Goal: Ask a question

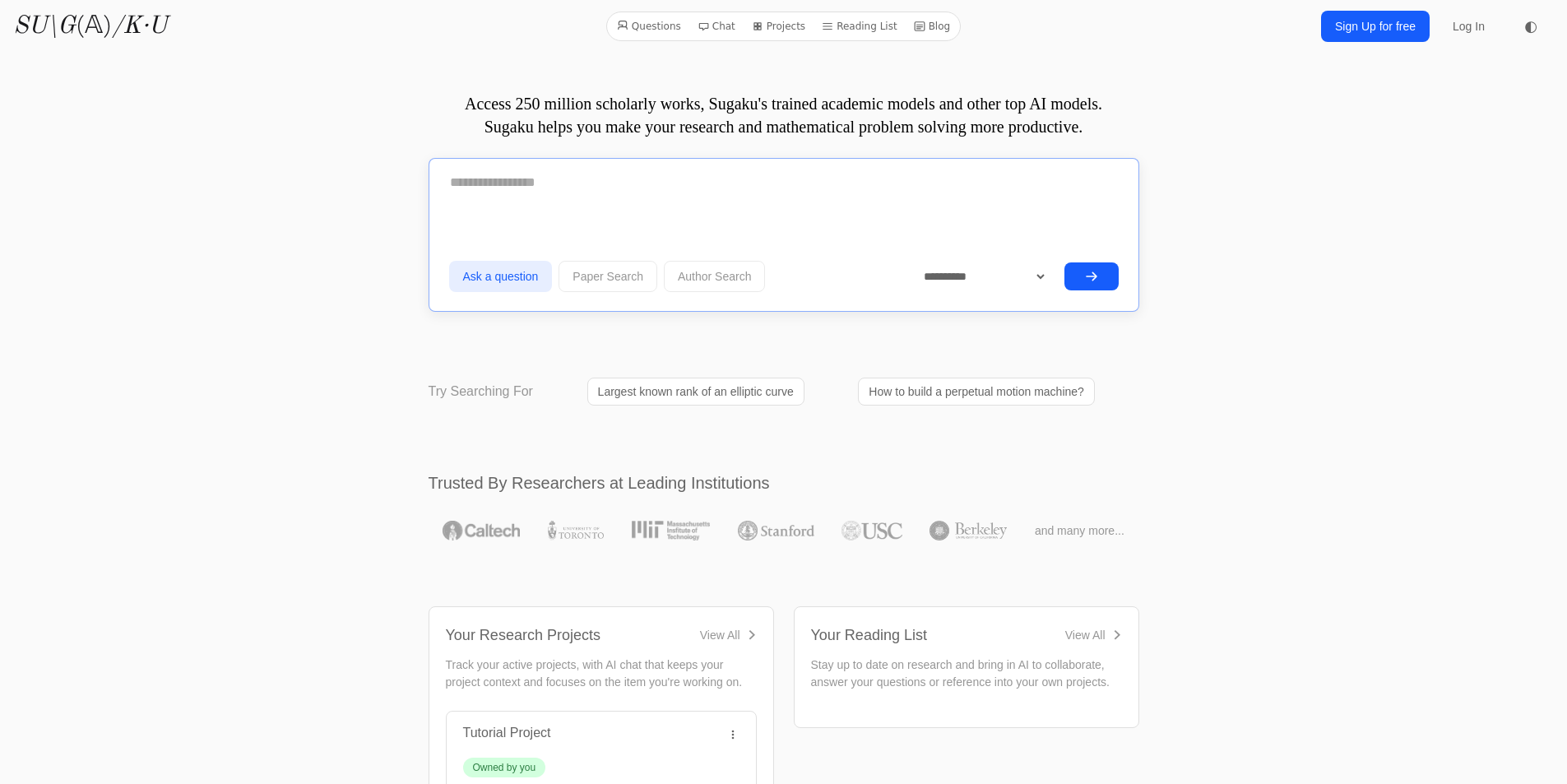
click at [560, 201] on textarea at bounding box center [784, 182] width 670 height 41
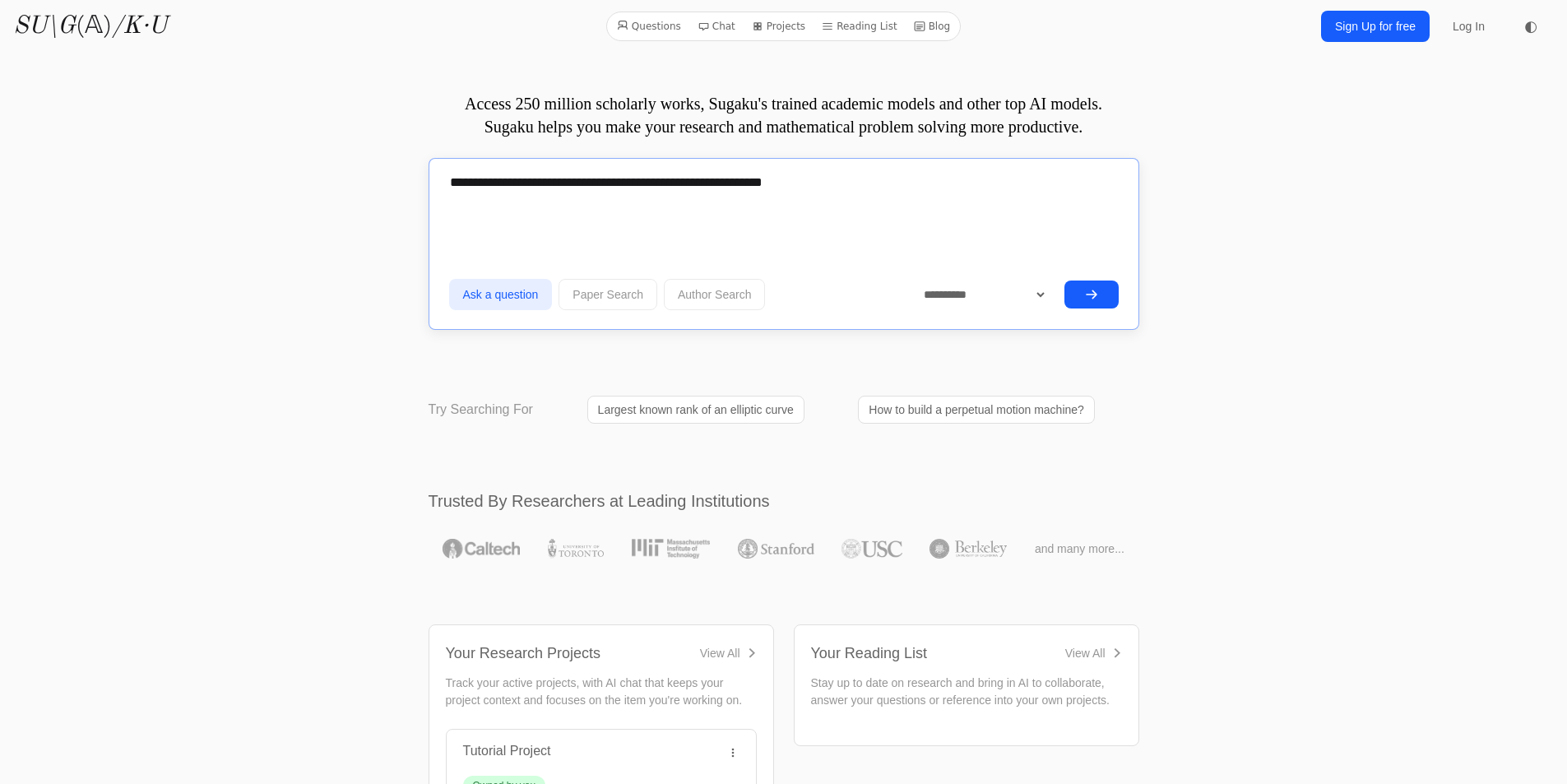
type textarea "**********"
click at [1088, 288] on icon "submit" at bounding box center [1091, 294] width 13 height 13
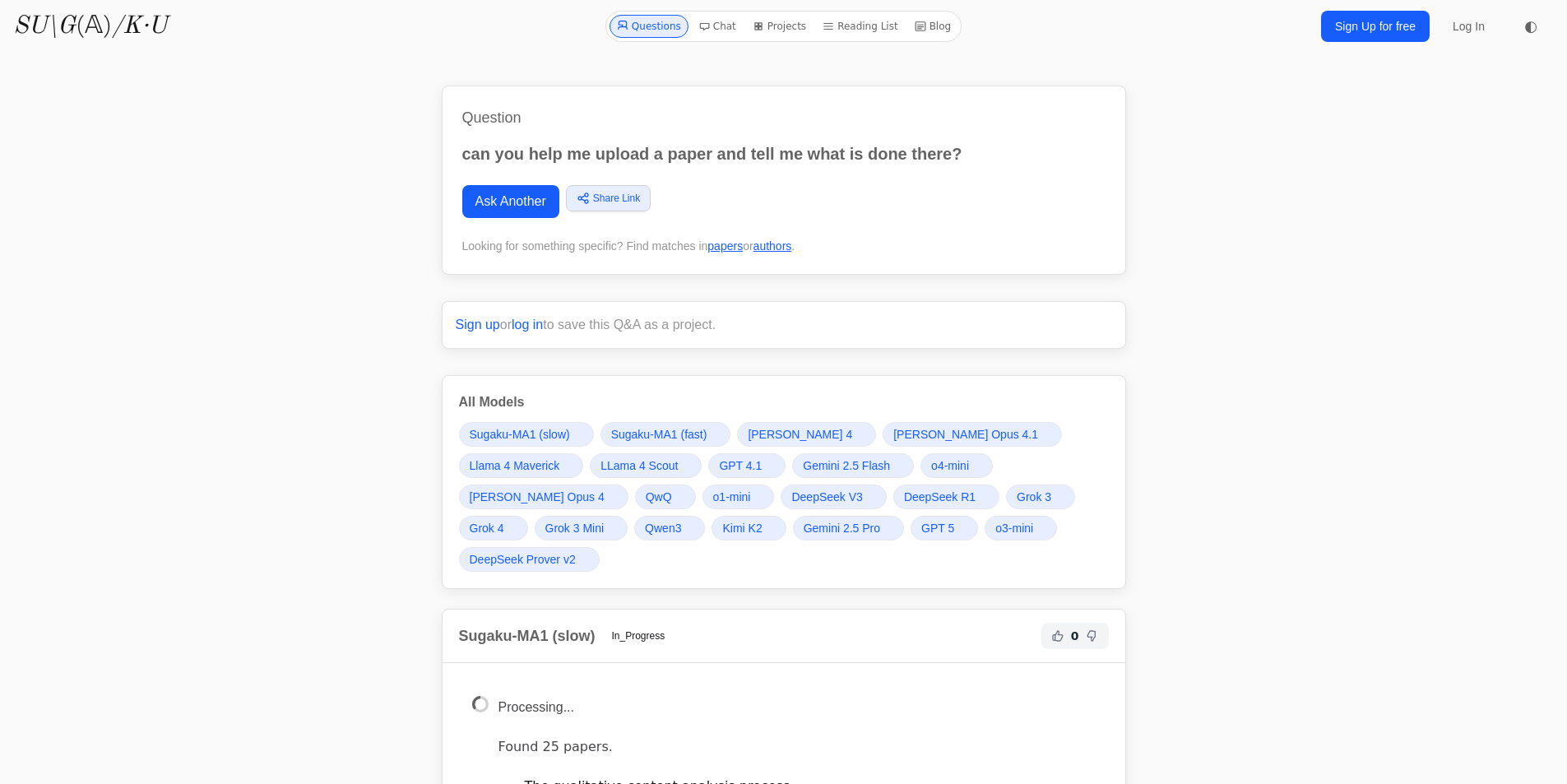
click at [794, 27] on link "Projects" at bounding box center [779, 25] width 66 height 23
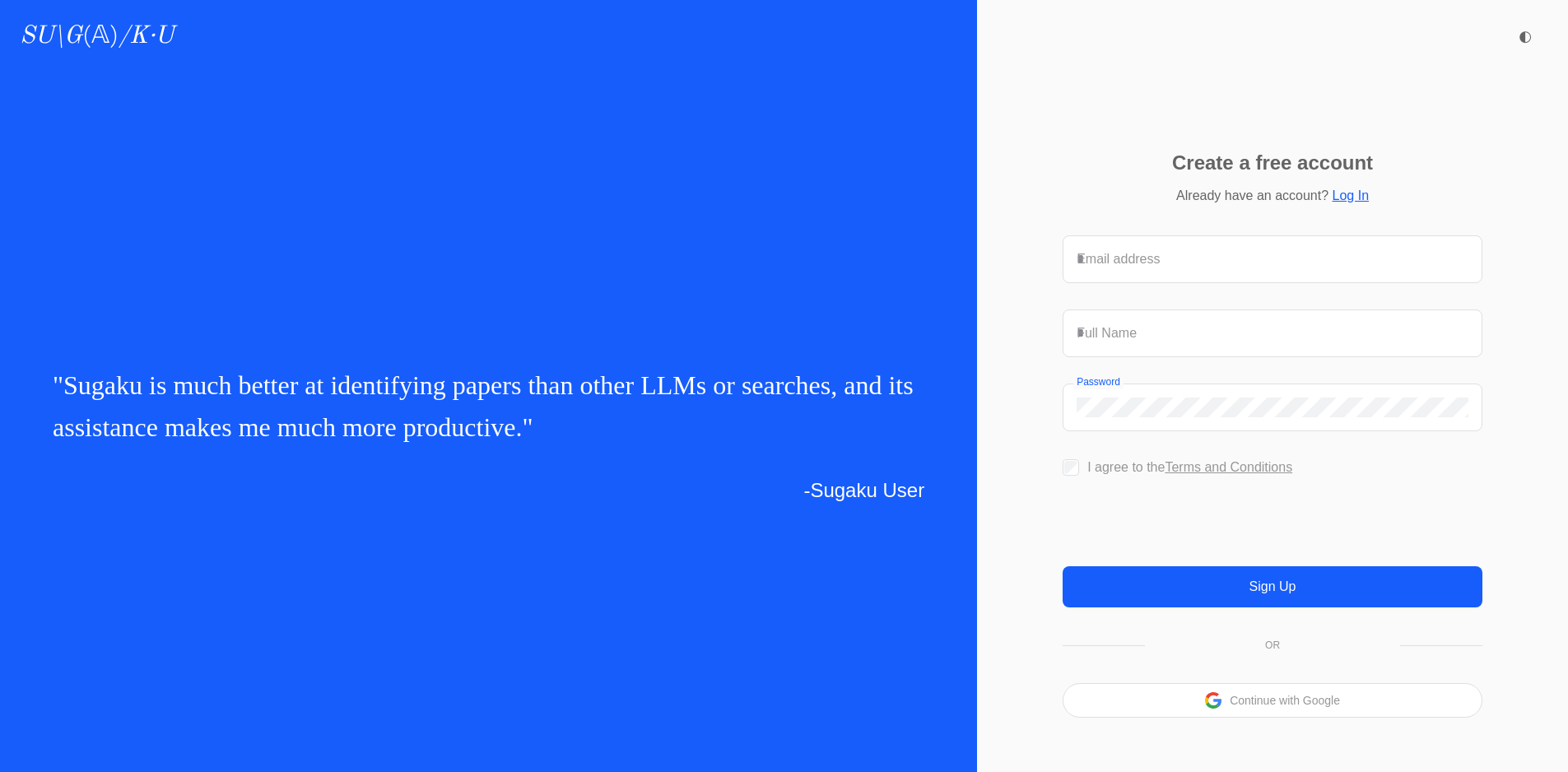
click at [1102, 163] on div "Create a free account Already have an account? Log In Email address Full Name P…" at bounding box center [1272, 435] width 591 height 674
click at [1259, 706] on p "Continue with Google" at bounding box center [1285, 700] width 110 height 12
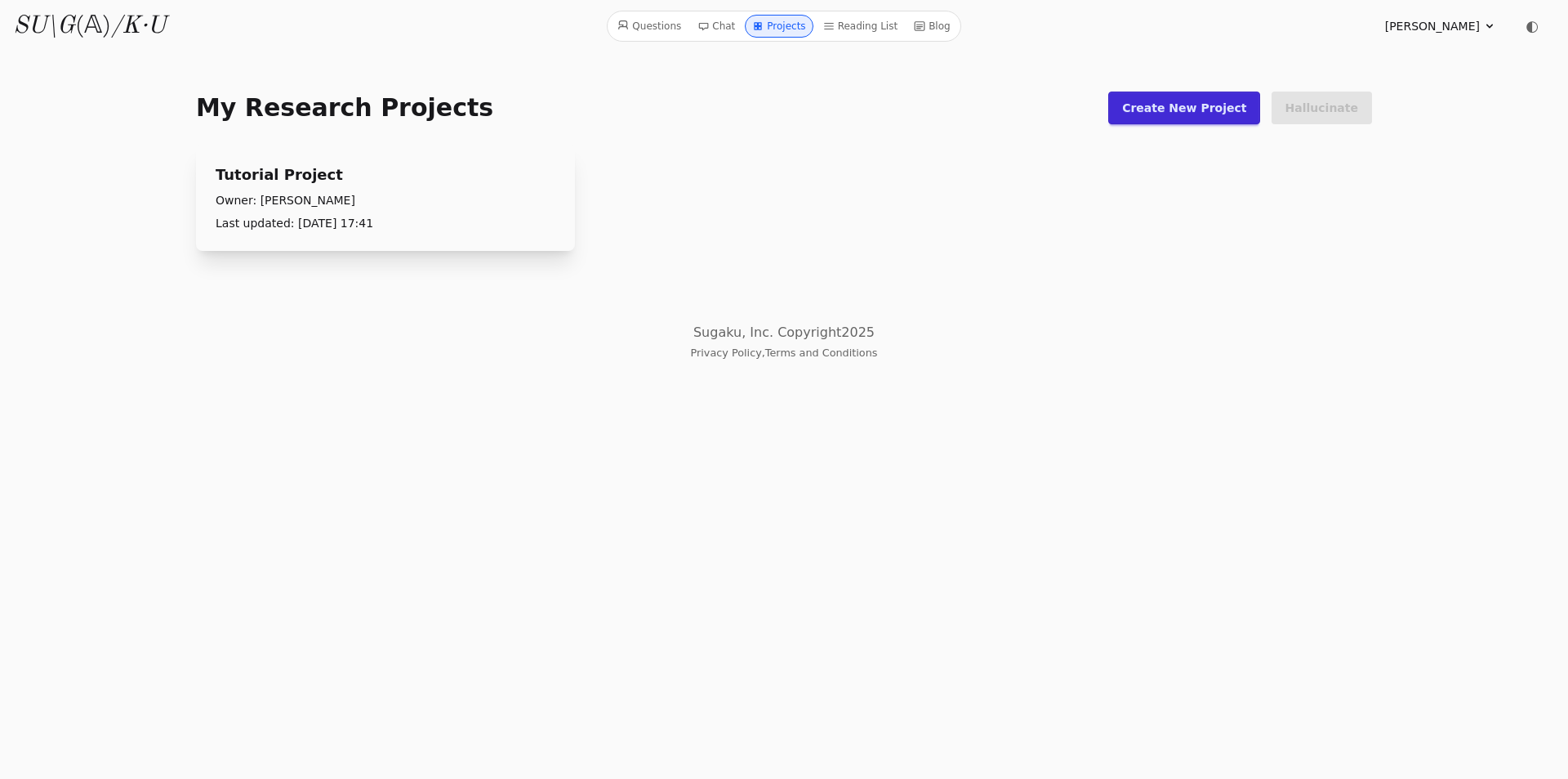
click at [1207, 108] on link "Create New Project" at bounding box center [1184, 108] width 152 height 33
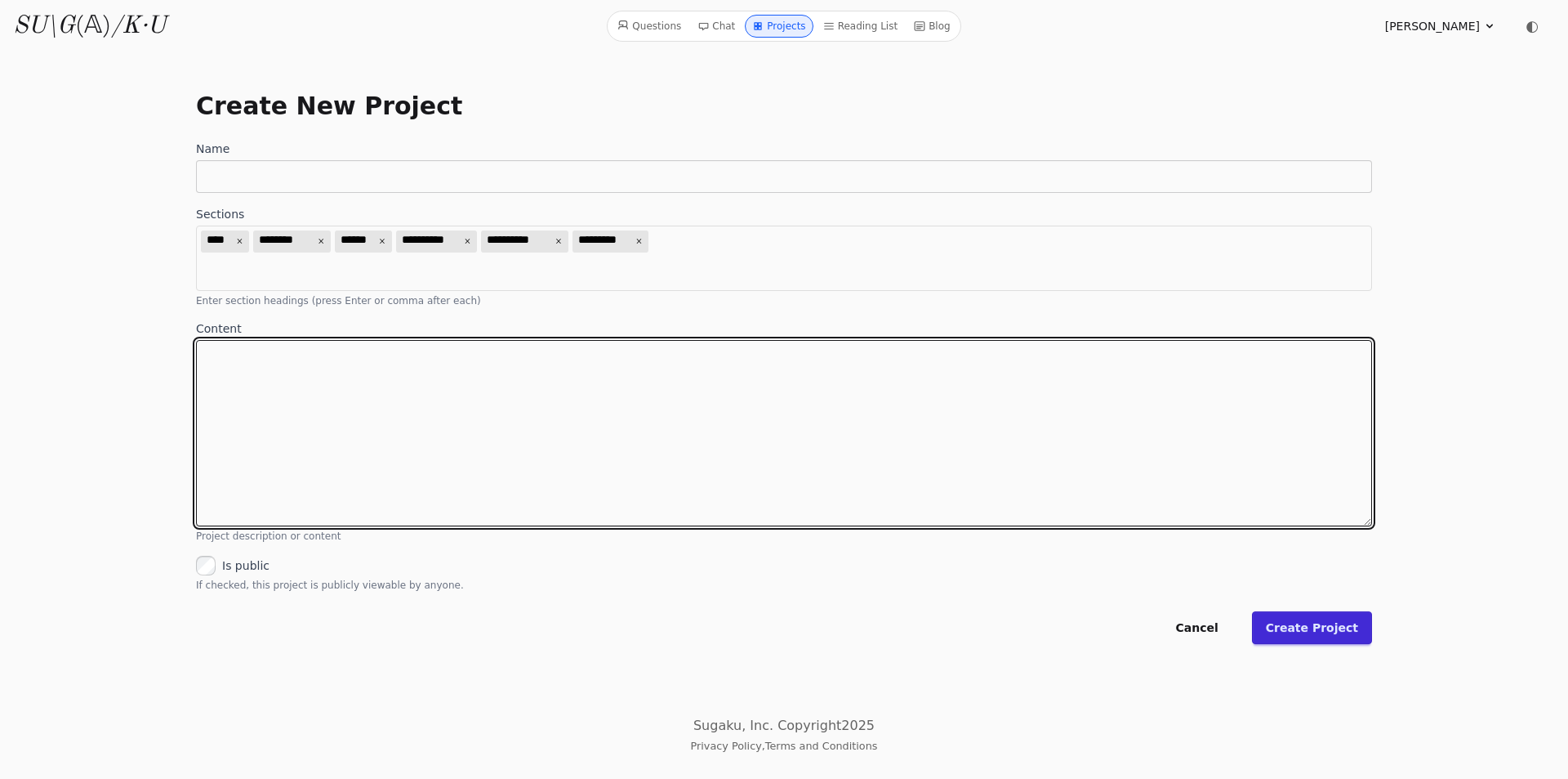
click at [498, 394] on textarea "Content" at bounding box center [784, 433] width 1176 height 186
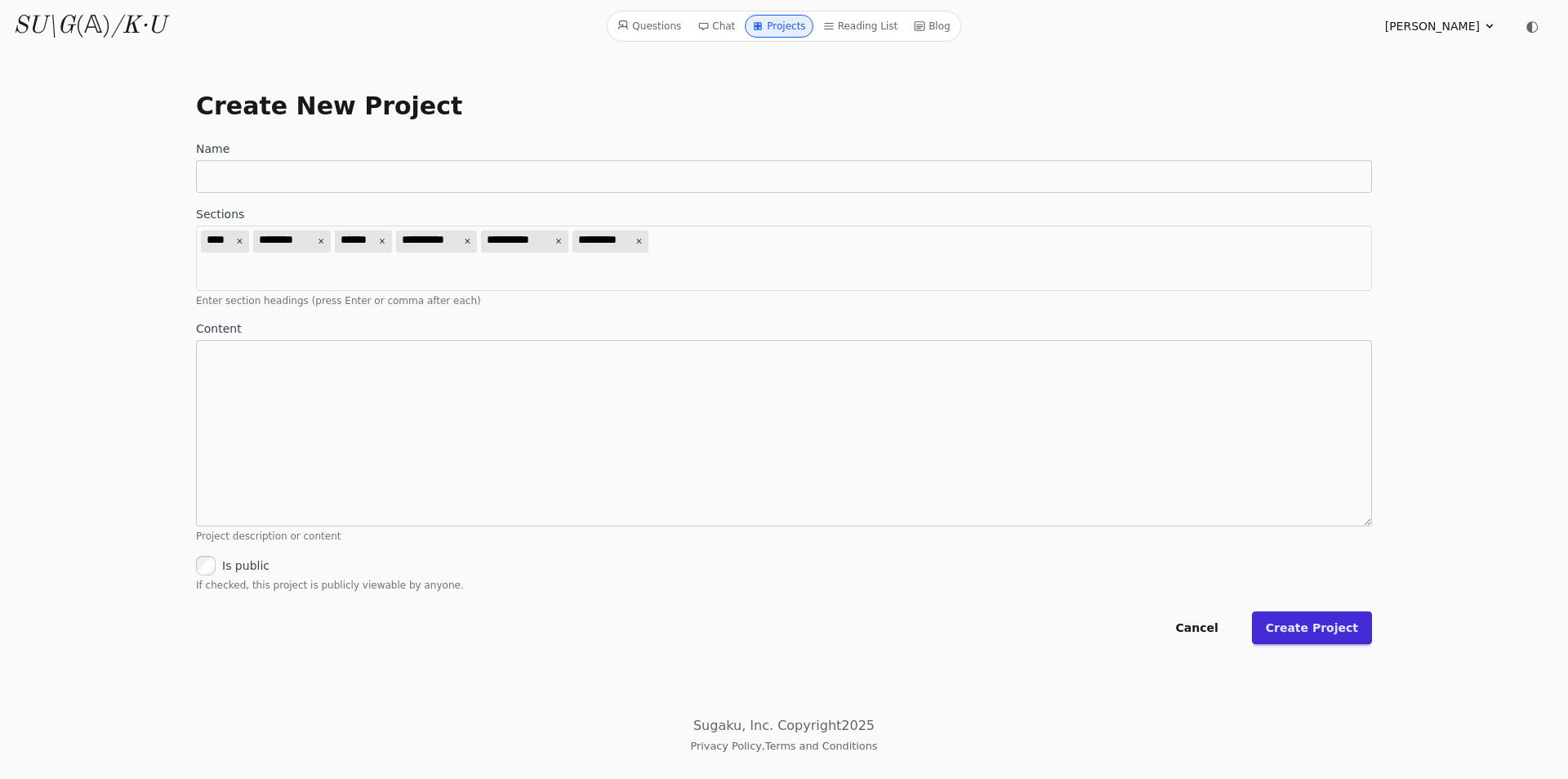
click at [673, 27] on link "Questions" at bounding box center [649, 25] width 77 height 23
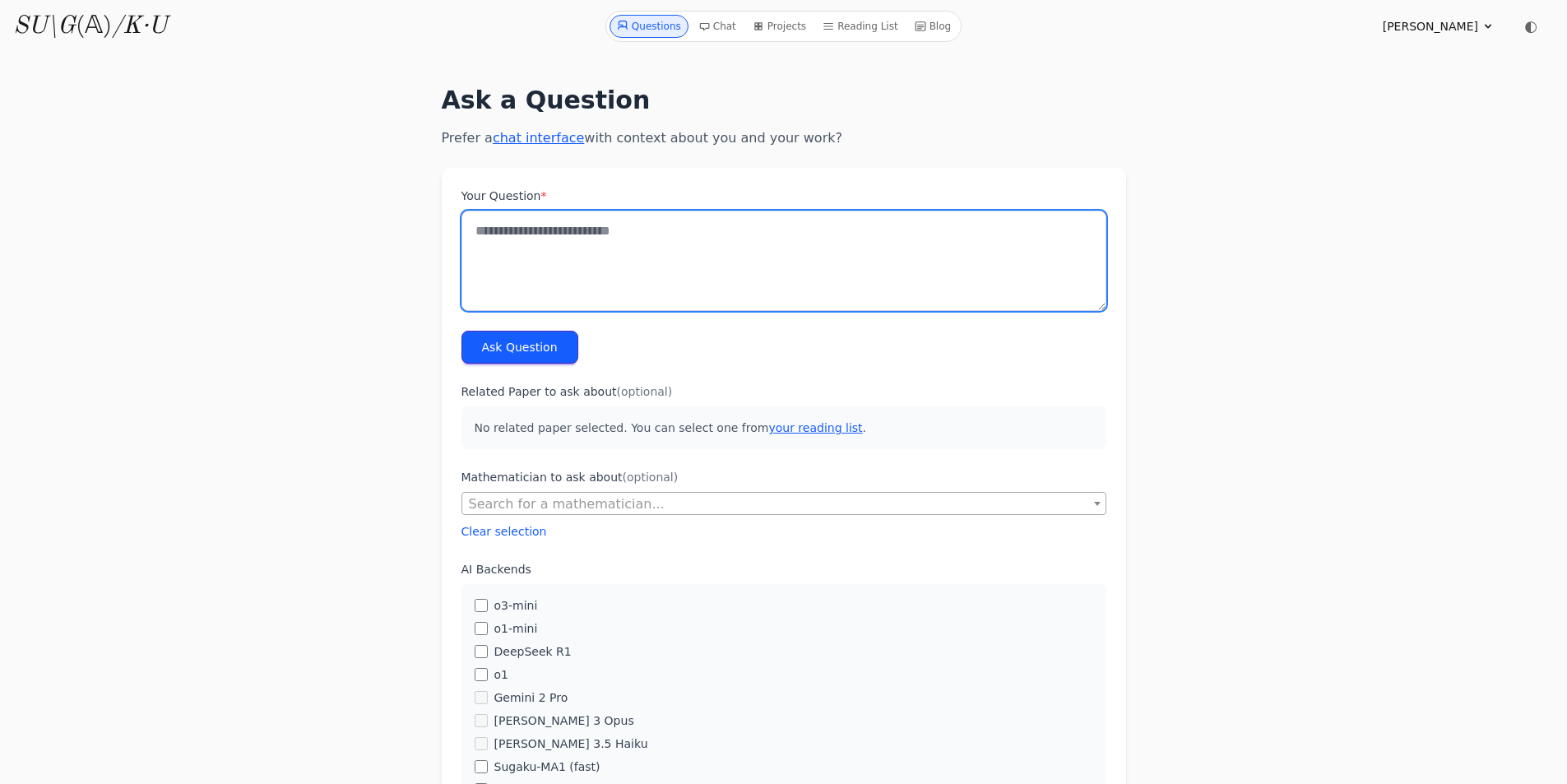
click at [642, 256] on textarea "Your Question *" at bounding box center [784, 260] width 645 height 100
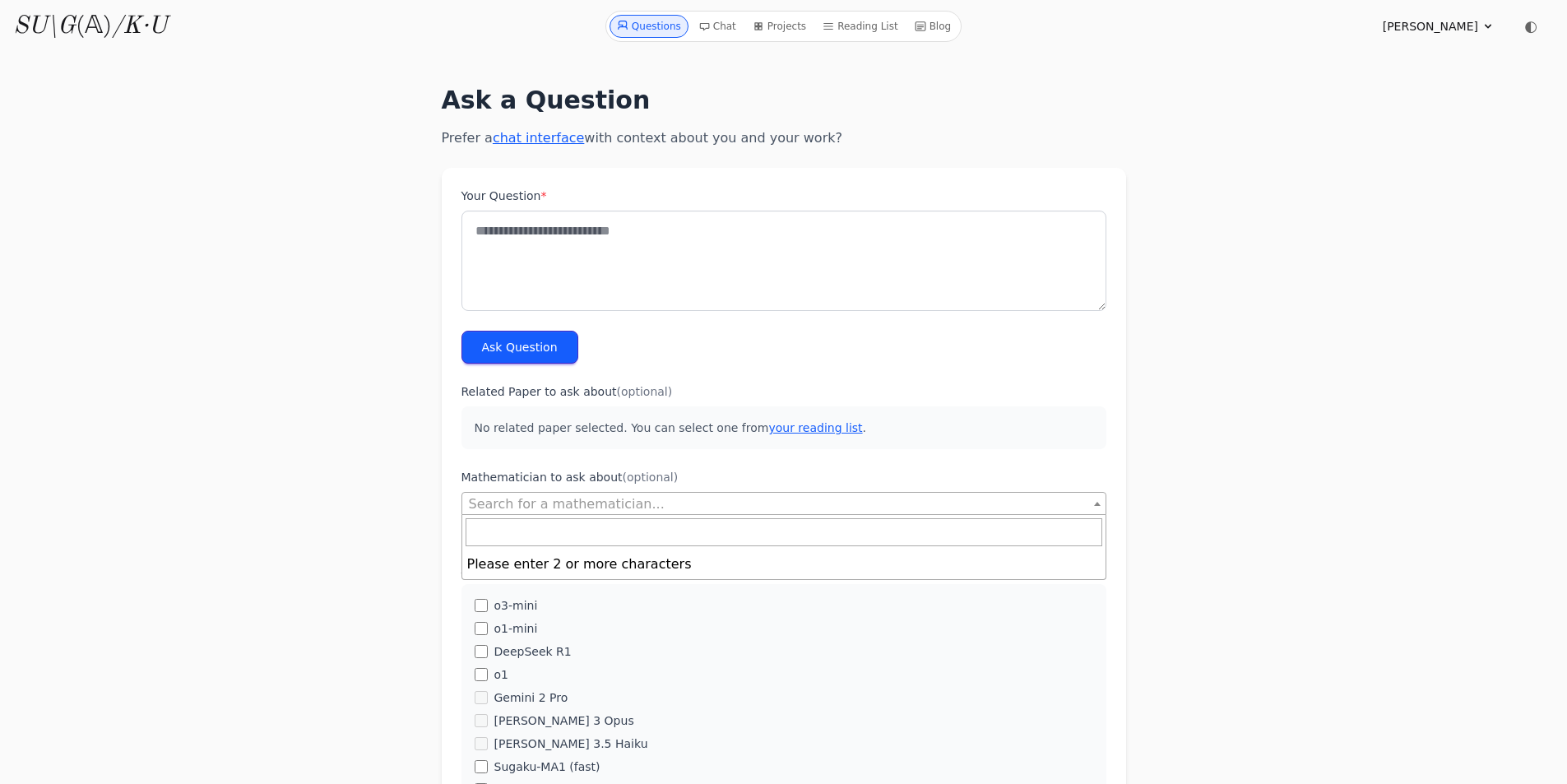
click at [612, 503] on span "Search for a mathematician..." at bounding box center [566, 503] width 196 height 15
click at [612, 510] on span "Search for a mathematician..." at bounding box center [566, 503] width 196 height 15
click at [1420, 20] on span "[PERSON_NAME]" at bounding box center [1431, 26] width 96 height 16
click at [1376, 93] on link "Sign out" at bounding box center [1410, 93] width 158 height 30
